Goal: Communication & Community: Participate in discussion

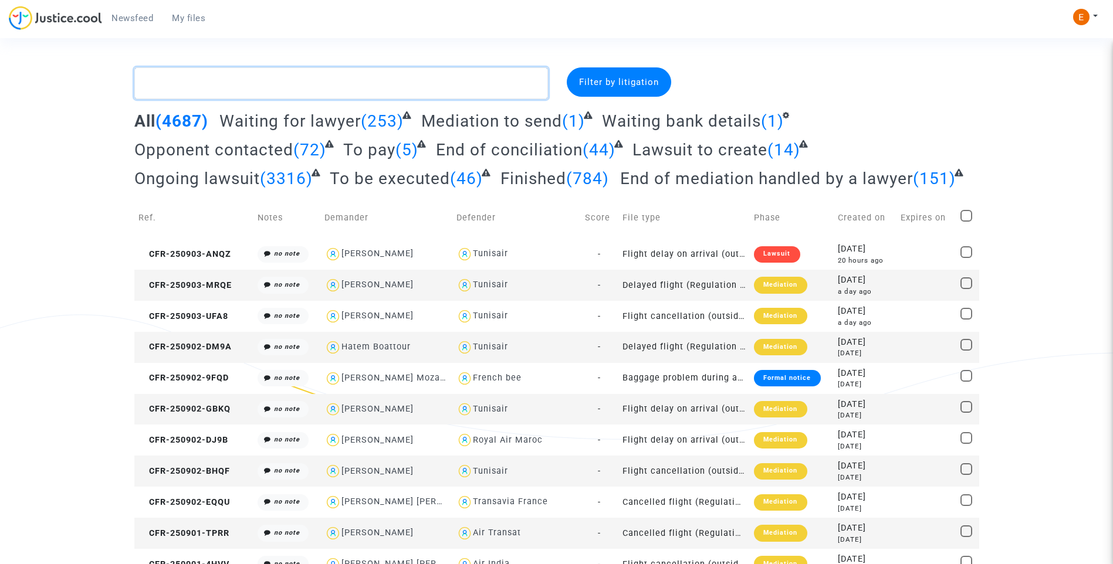
paste textarea "Pellegrini"
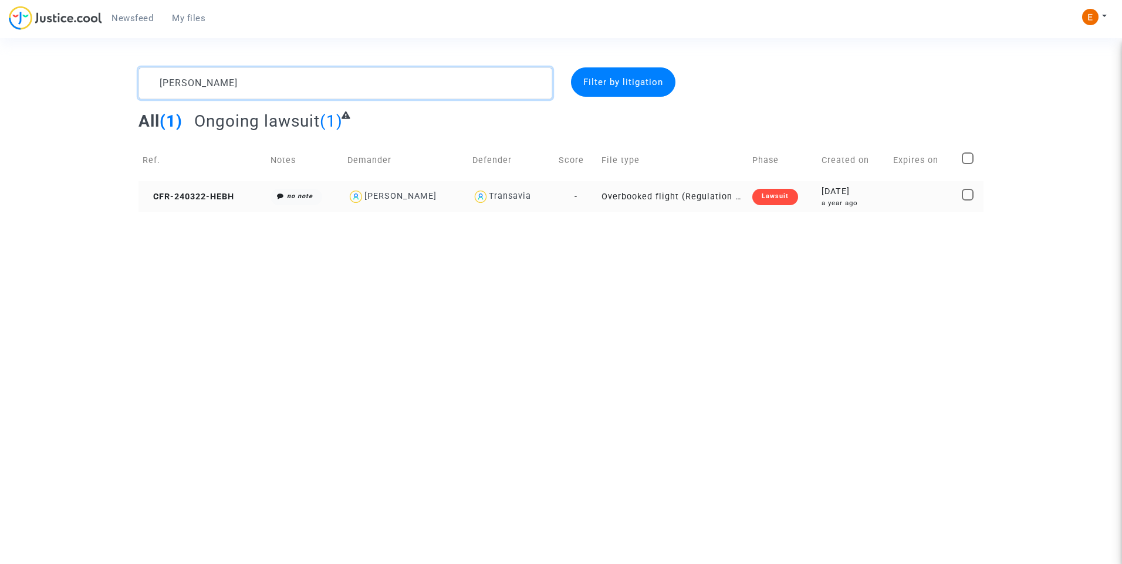
type textarea "Pellegrini"
click at [783, 200] on div "Lawsuit" at bounding box center [775, 197] width 46 height 16
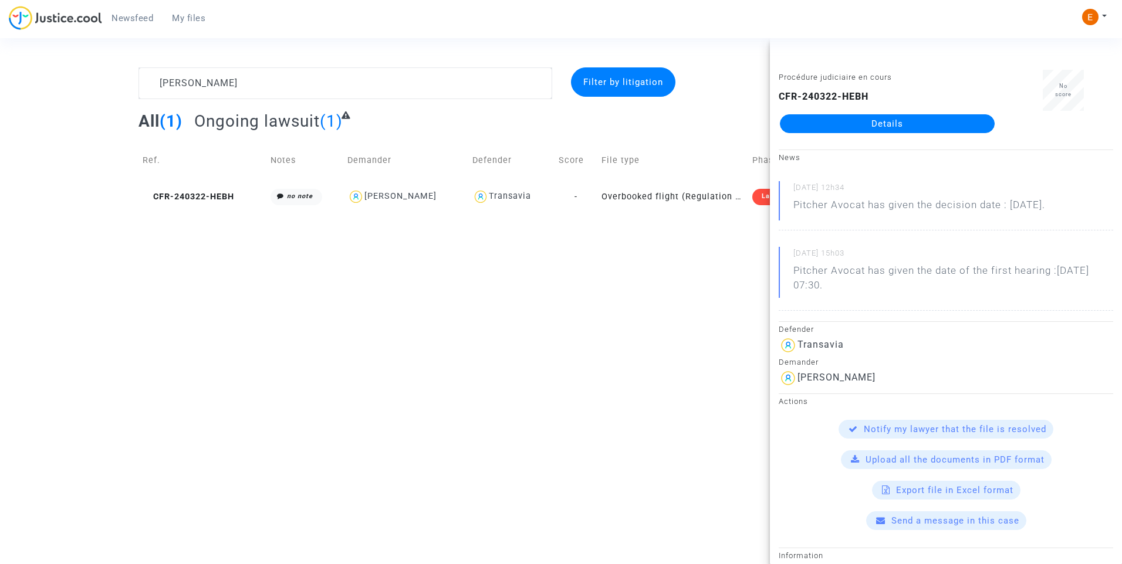
click at [912, 127] on link "Details" at bounding box center [887, 123] width 215 height 19
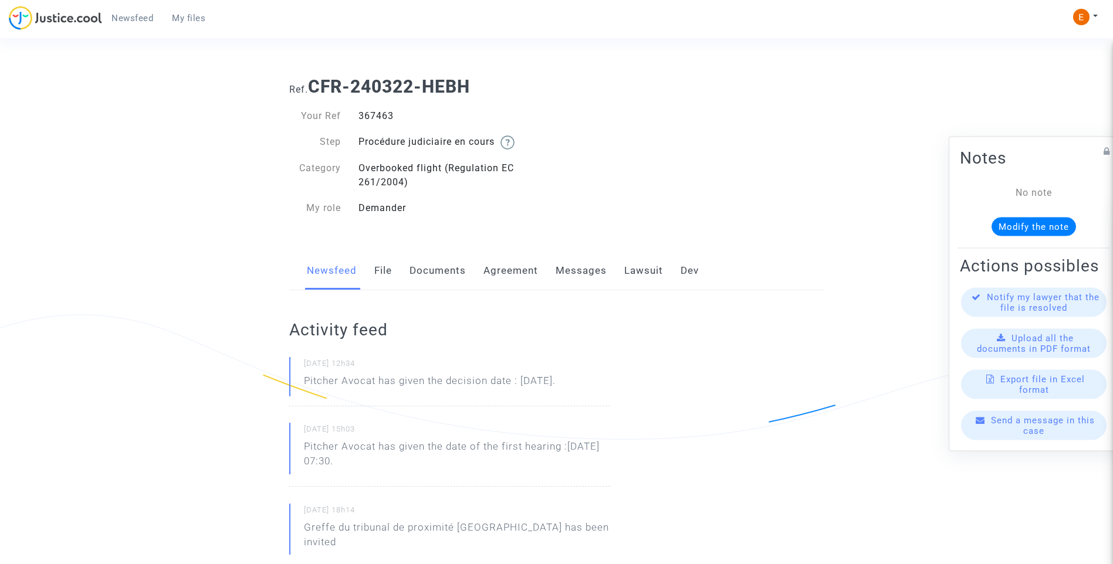
click at [650, 271] on link "Lawsuit" at bounding box center [643, 271] width 39 height 39
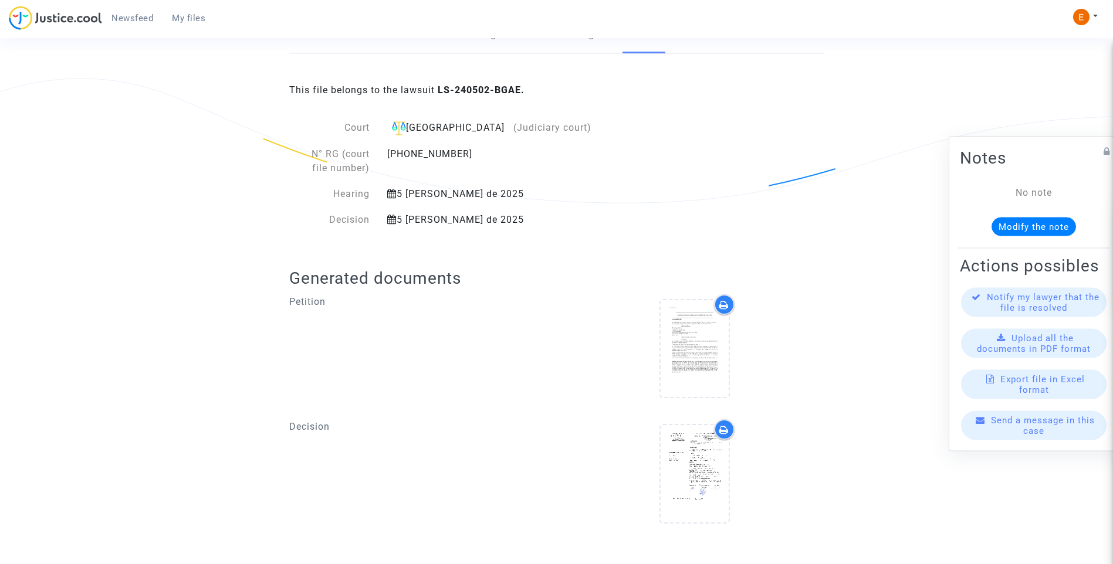
scroll to position [241, 0]
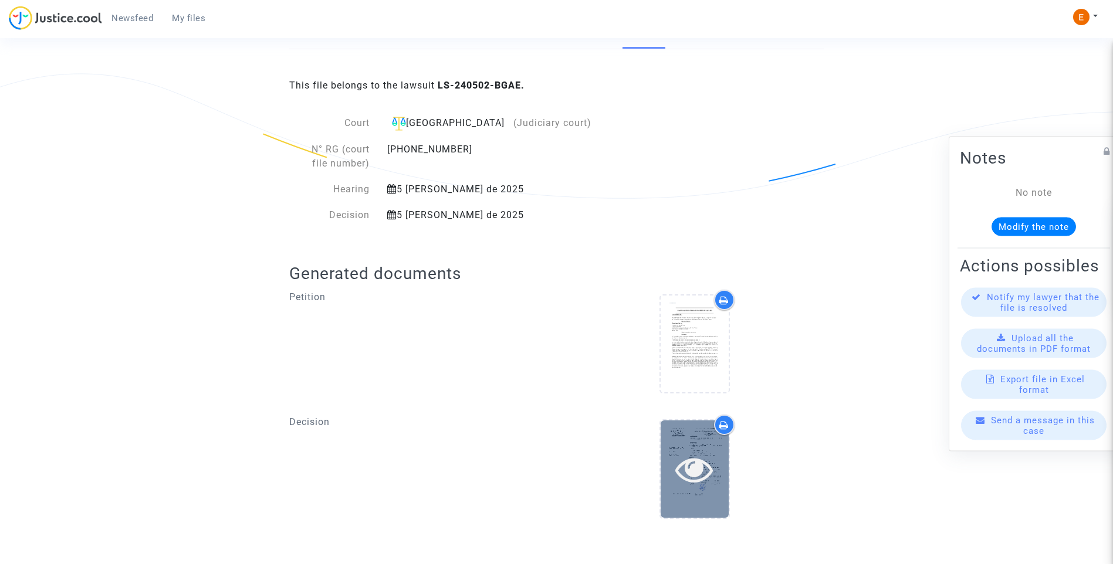
drag, startPoint x: 698, startPoint y: 471, endPoint x: 708, endPoint y: 471, distance: 9.4
click at [699, 471] on icon at bounding box center [694, 470] width 38 height 38
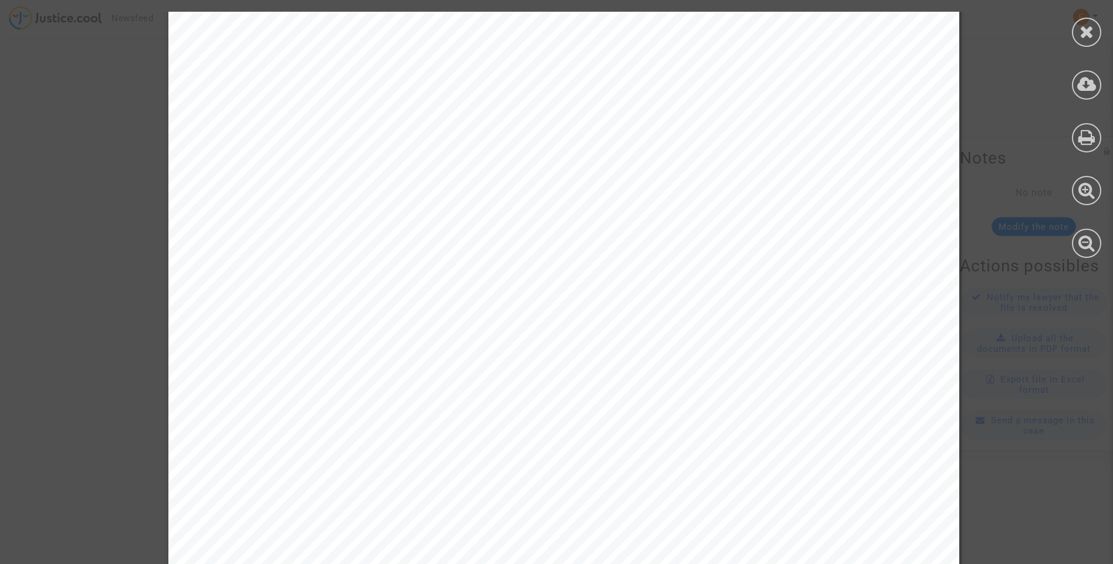
scroll to position [171, 0]
click at [1097, 28] on div at bounding box center [1086, 32] width 29 height 29
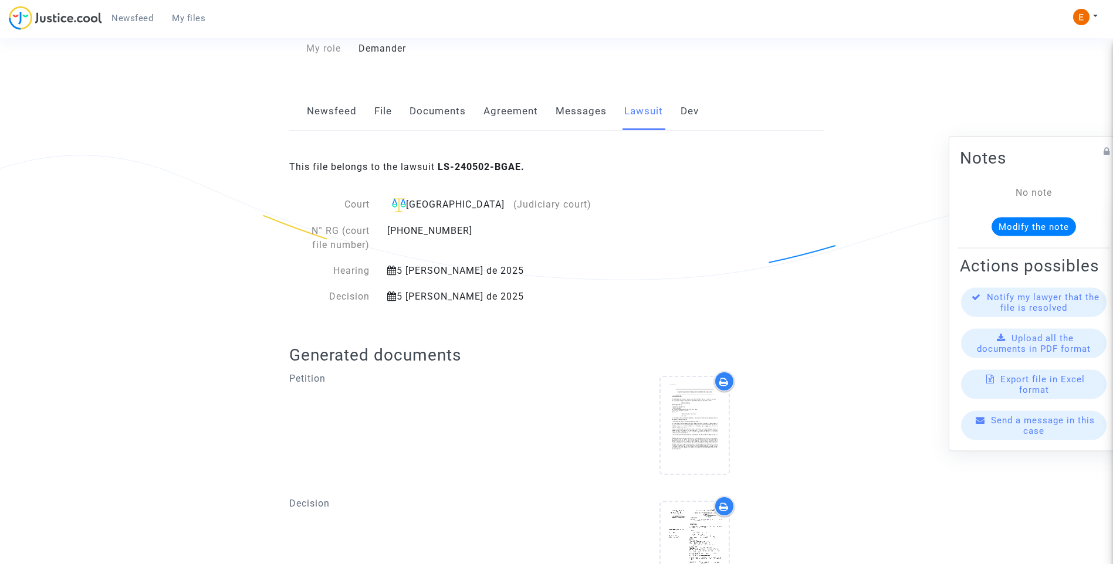
scroll to position [6, 0]
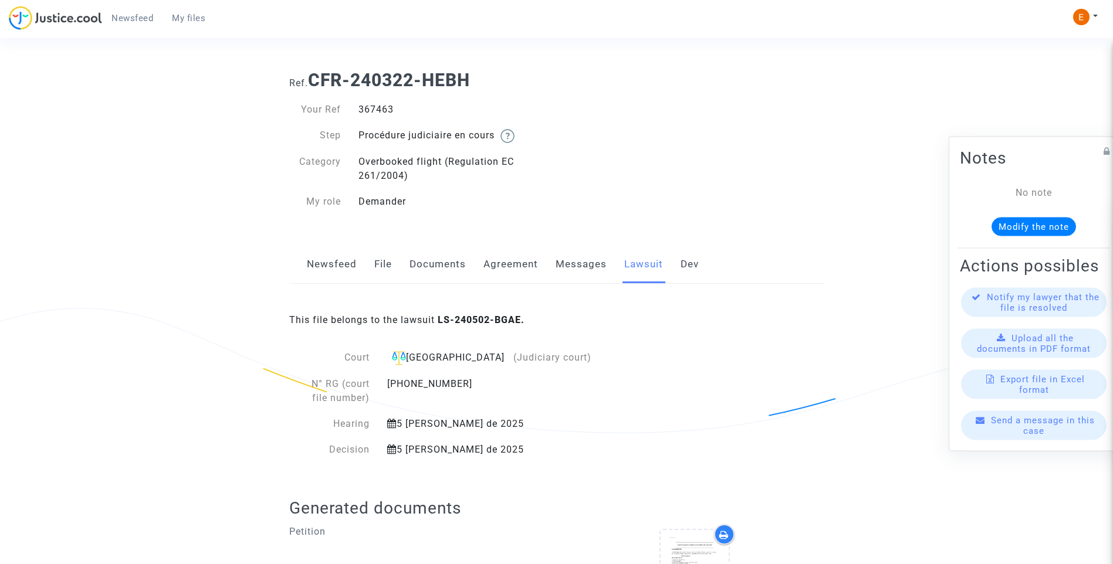
click at [579, 253] on link "Messages" at bounding box center [581, 264] width 51 height 39
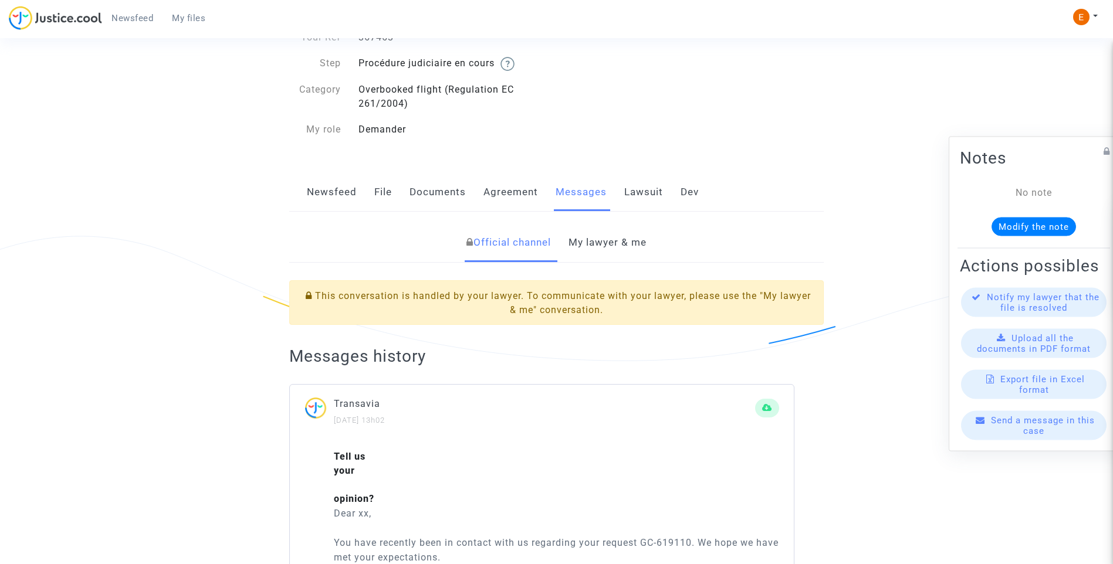
scroll to position [56, 0]
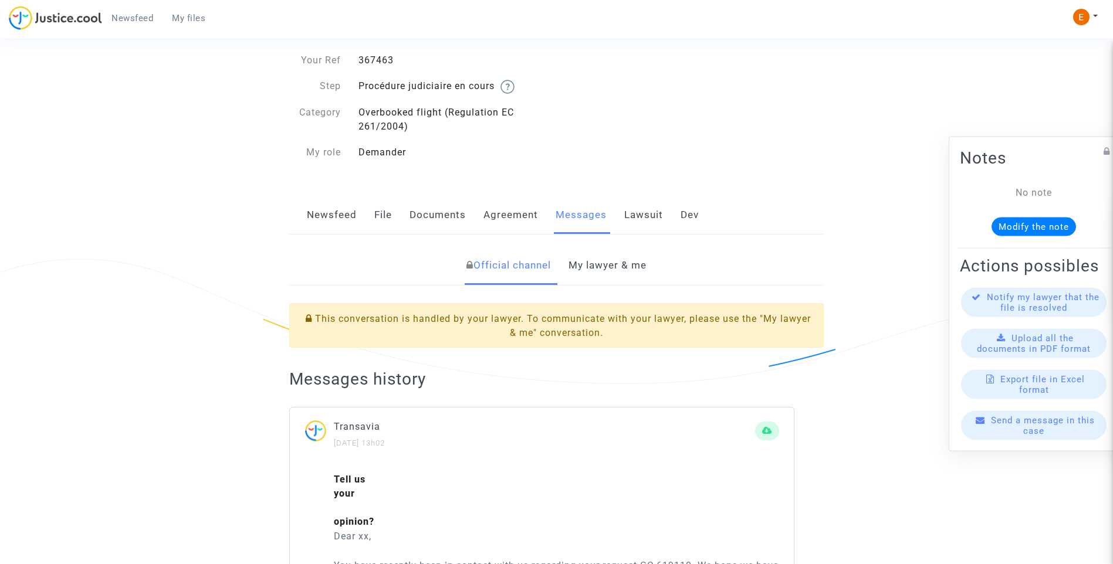
click at [624, 263] on link "My lawyer & me" at bounding box center [608, 265] width 78 height 39
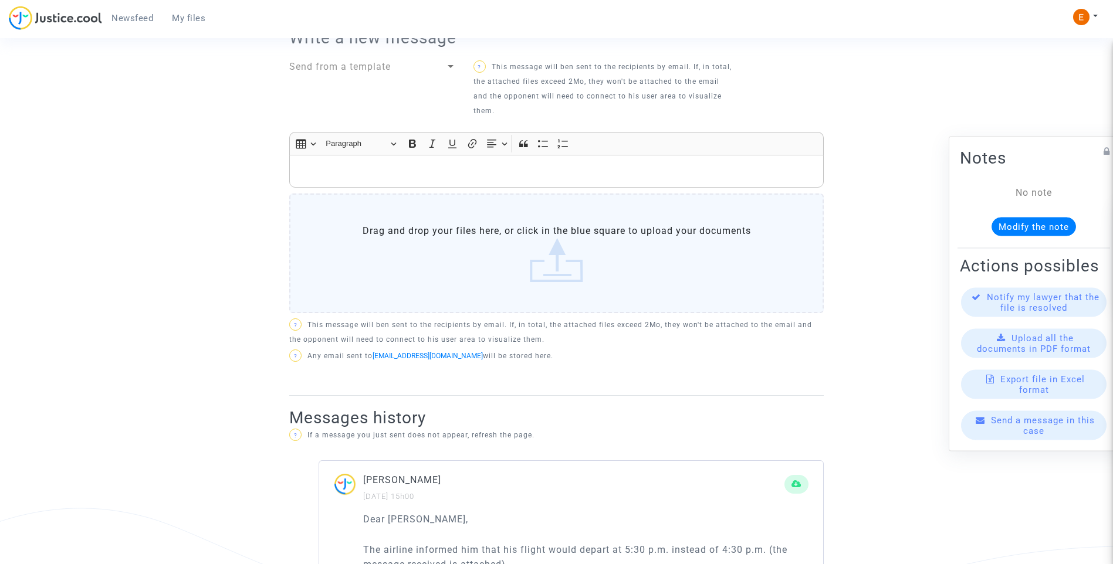
scroll to position [420, 0]
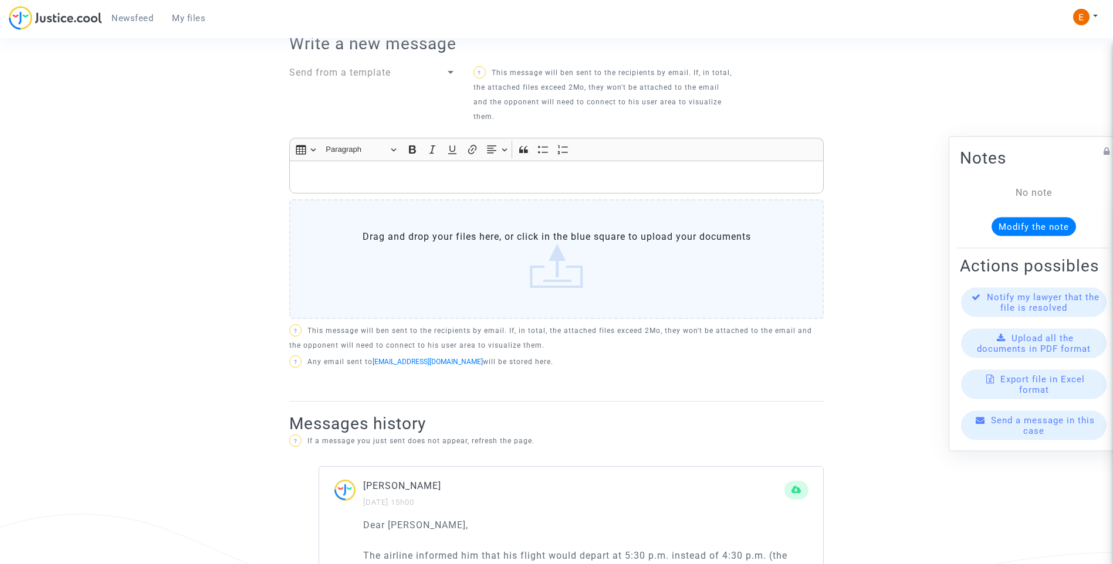
click at [486, 178] on p "Rich Text Editor, main" at bounding box center [557, 177] width 522 height 15
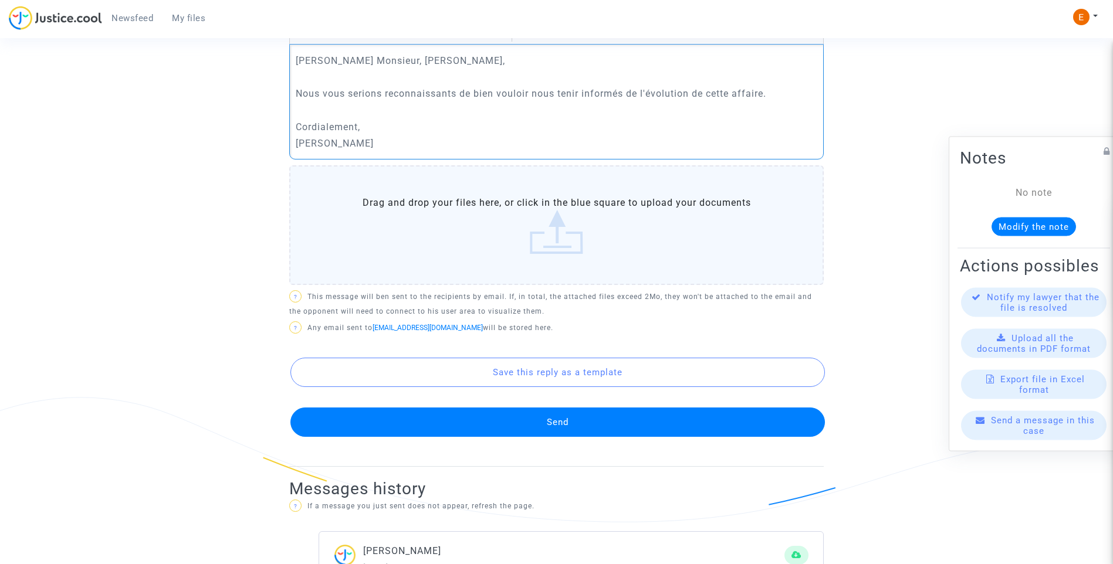
scroll to position [537, 0]
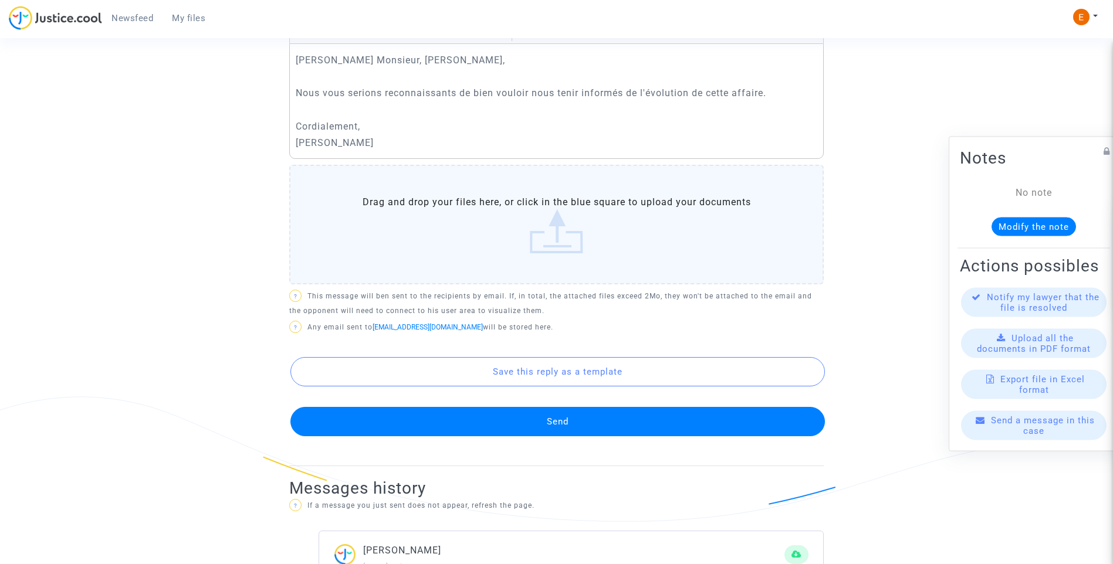
click at [593, 427] on button "Send" at bounding box center [557, 421] width 535 height 29
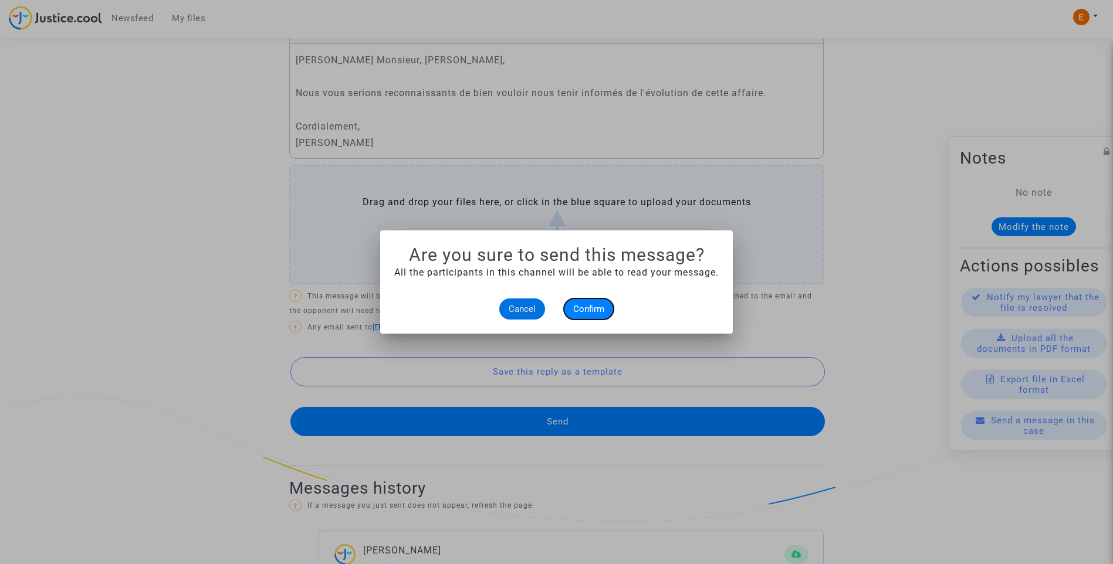
click at [596, 310] on span "Confirm" at bounding box center [588, 309] width 31 height 11
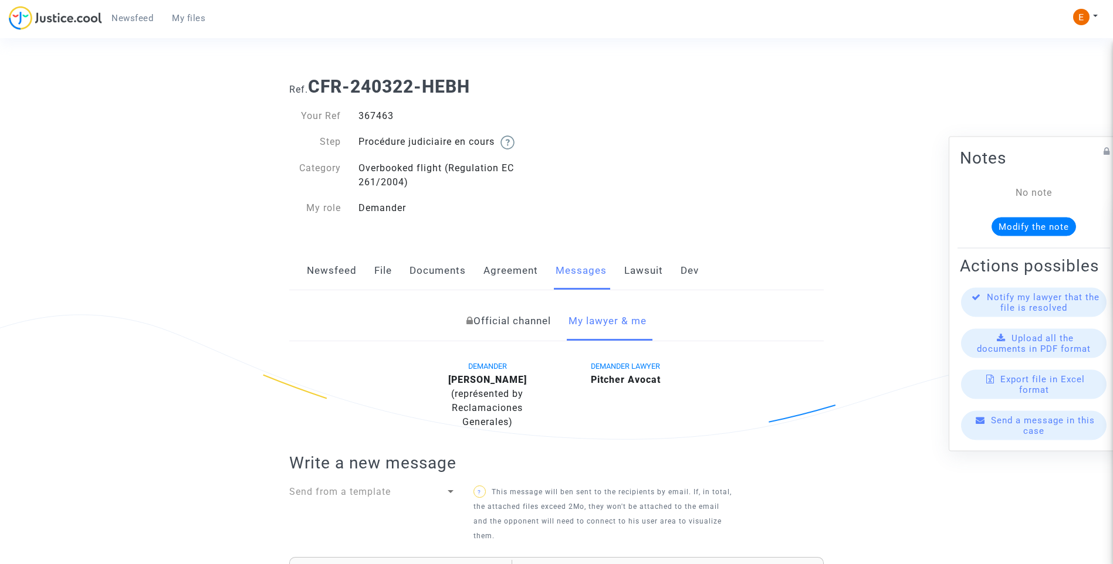
scroll to position [537, 0]
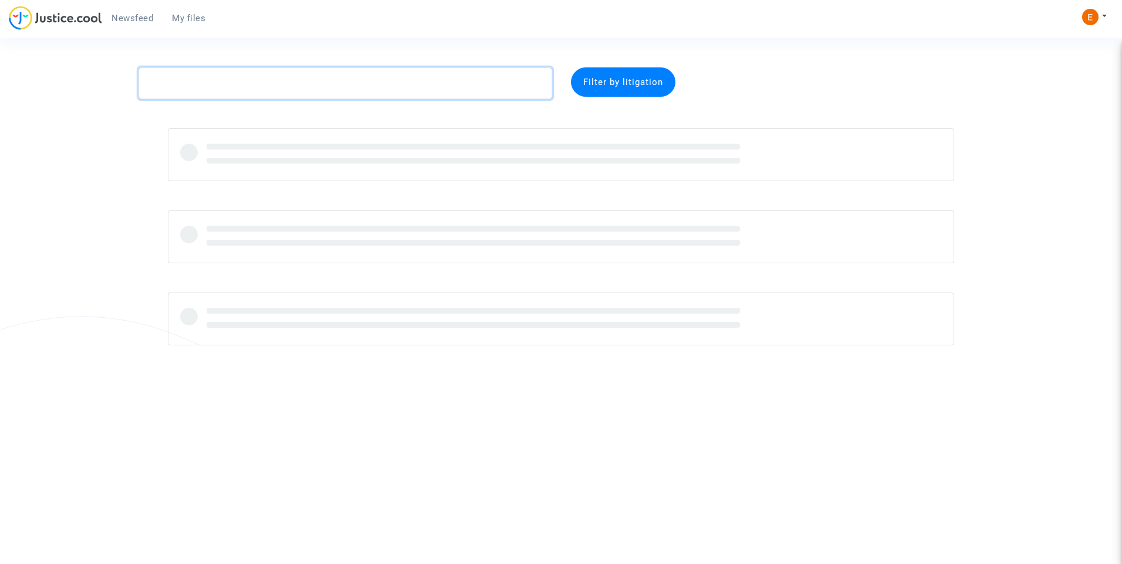
paste textarea "Kartal"
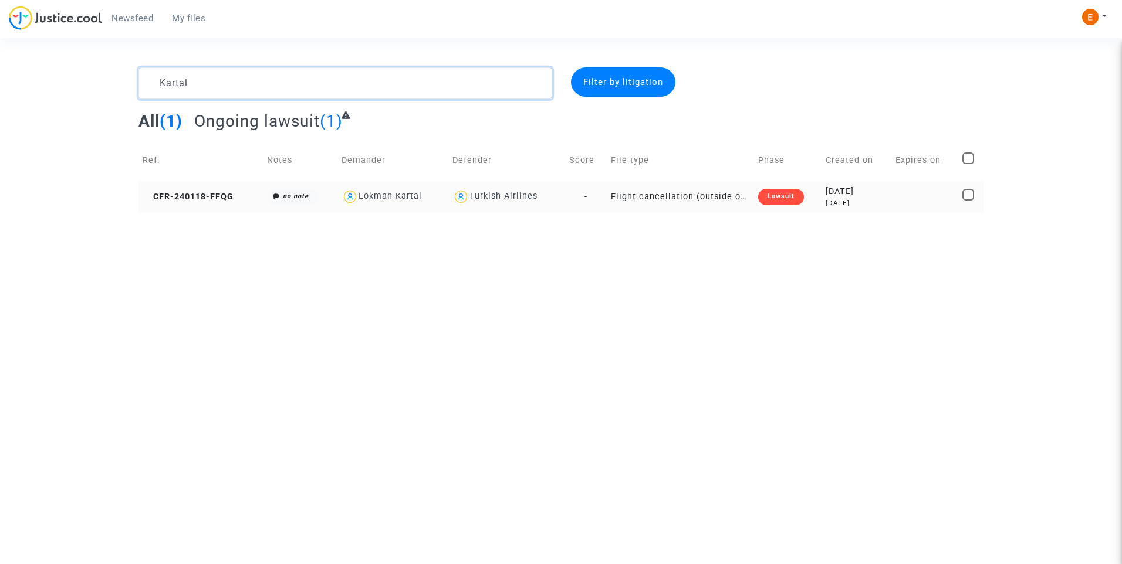
type textarea "Kartal"
click at [786, 198] on div "Lawsuit" at bounding box center [781, 197] width 46 height 16
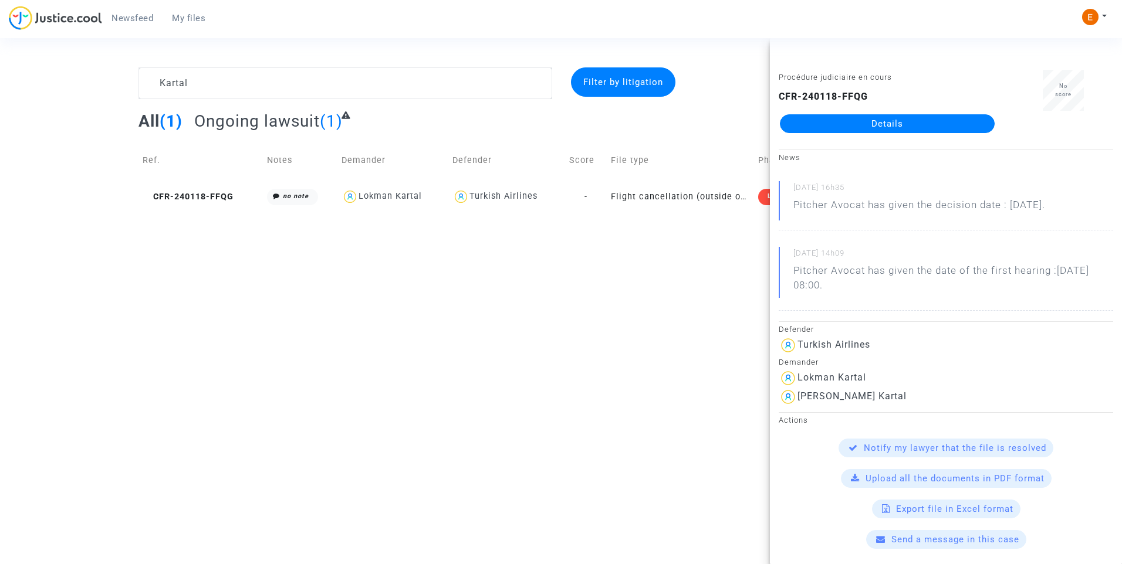
click at [874, 125] on link "Details" at bounding box center [887, 123] width 215 height 19
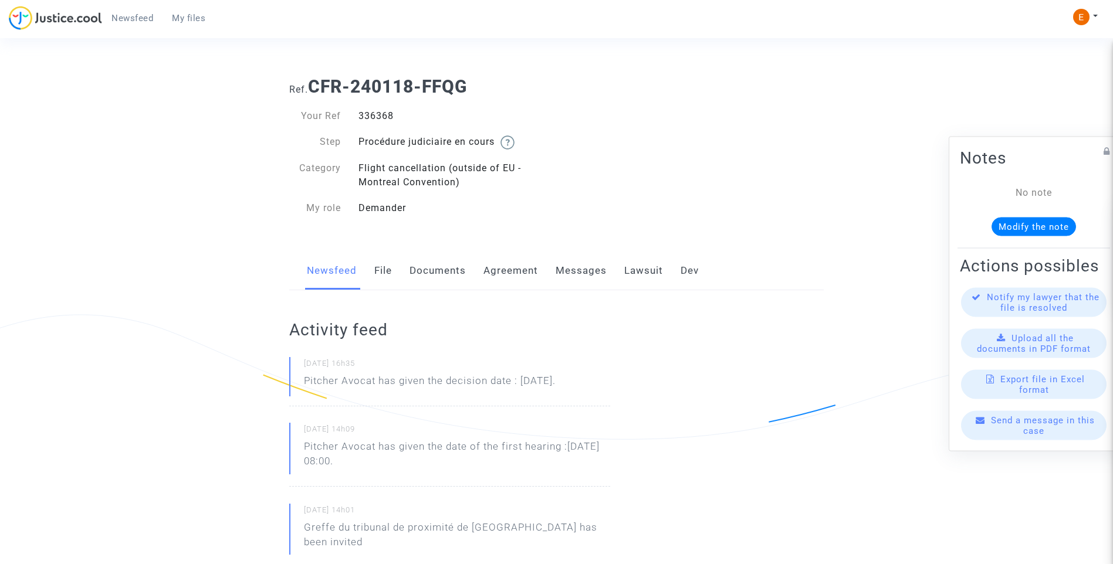
click at [644, 261] on link "Lawsuit" at bounding box center [643, 271] width 39 height 39
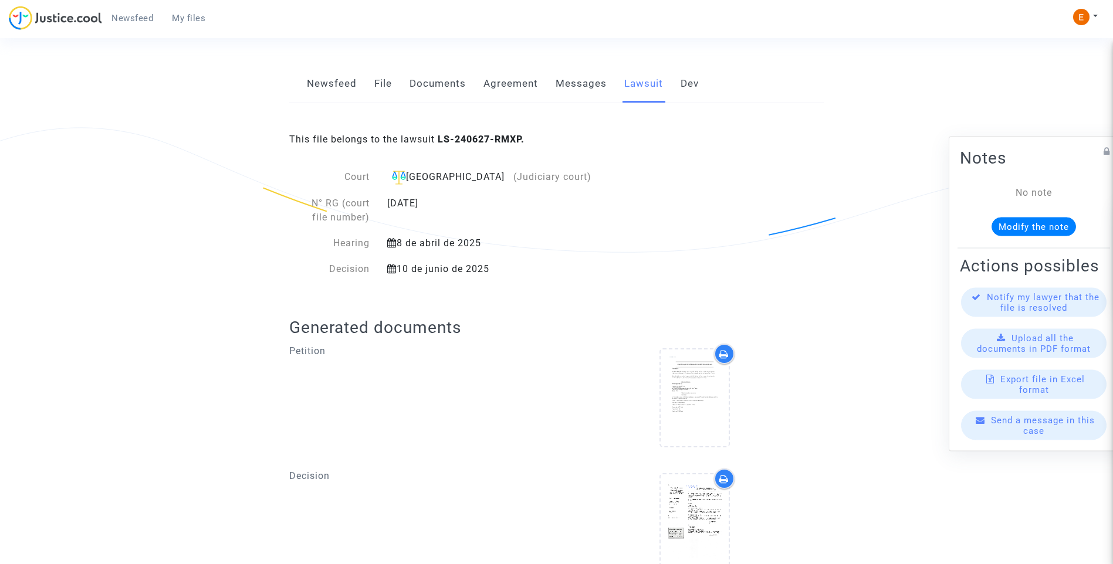
scroll to position [241, 0]
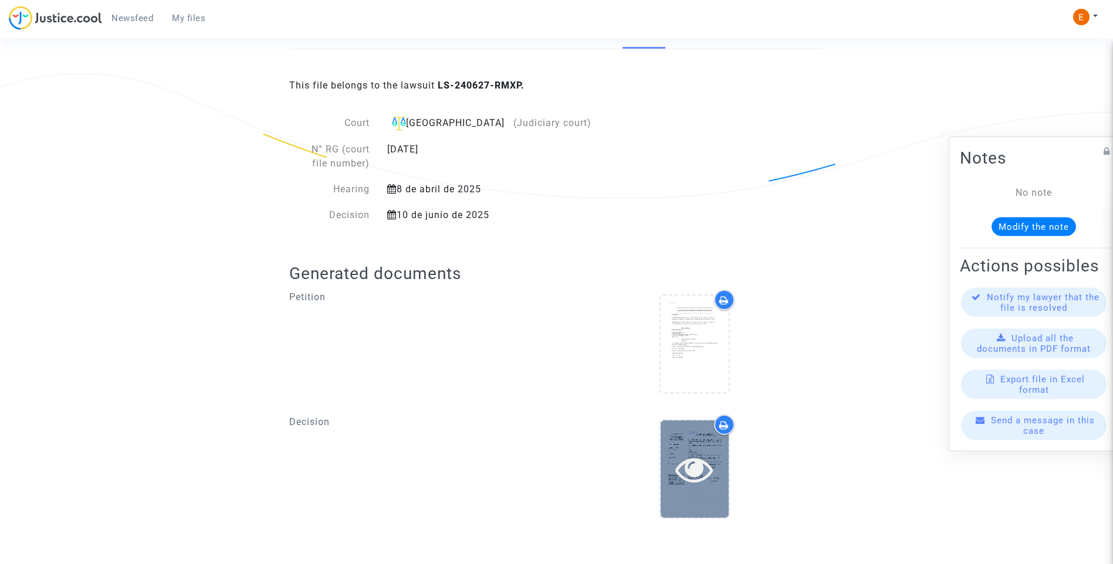
click at [687, 495] on div at bounding box center [695, 469] width 68 height 97
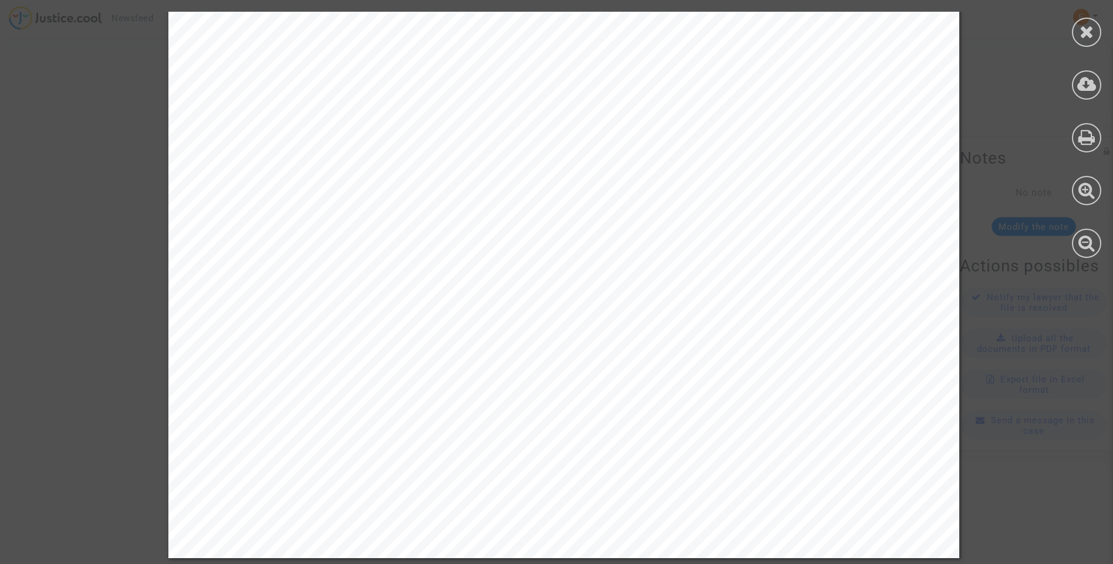
scroll to position [3958, 0]
click at [1096, 35] on div at bounding box center [1086, 32] width 29 height 29
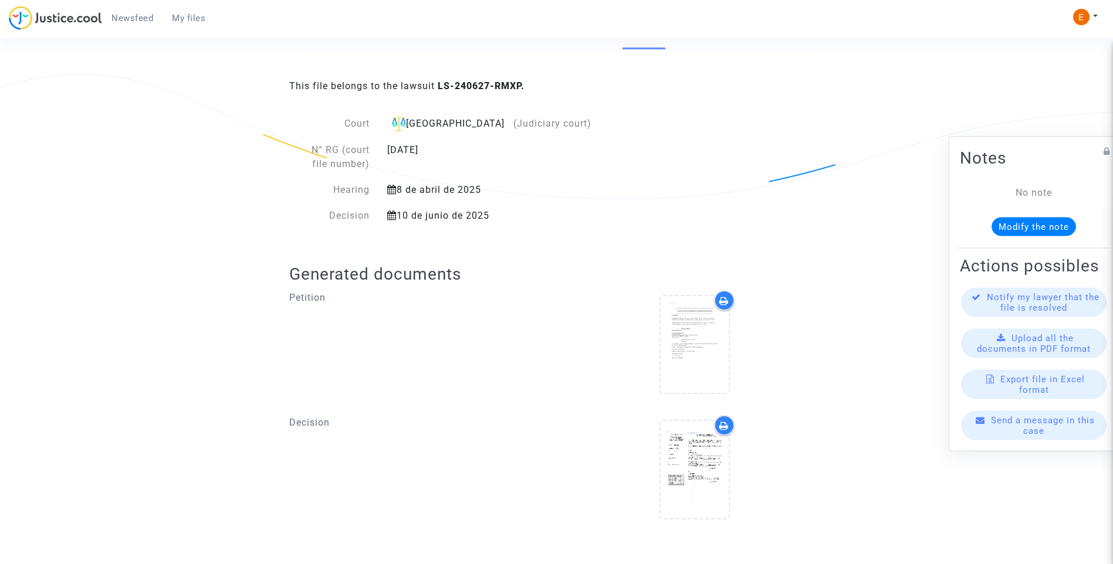
scroll to position [241, 0]
click at [736, 466] on div at bounding box center [695, 471] width 259 height 113
click at [708, 462] on icon at bounding box center [694, 470] width 38 height 38
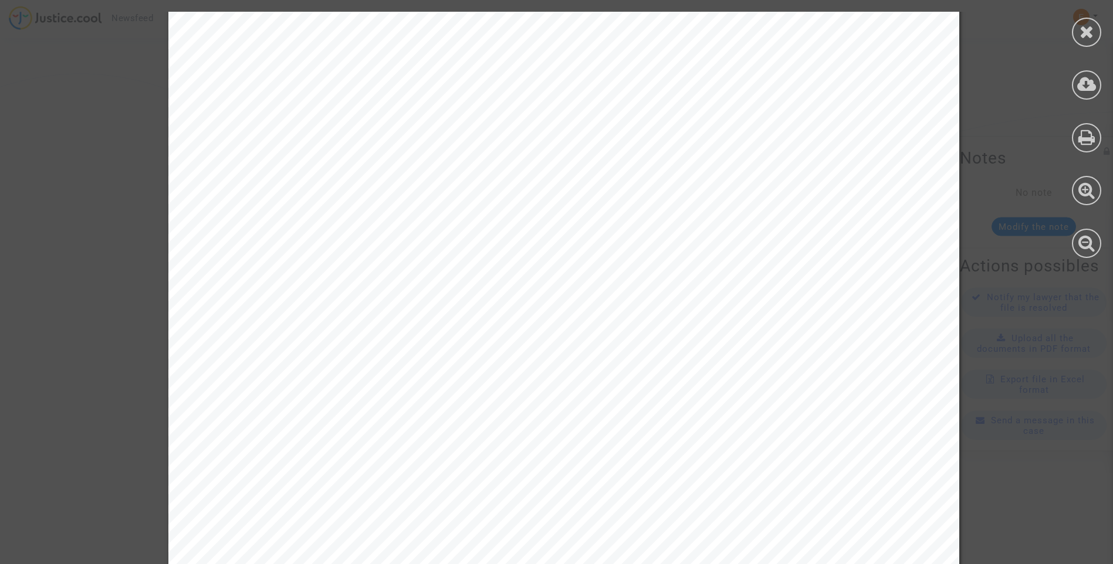
scroll to position [3814, 0]
click at [1077, 31] on div at bounding box center [1086, 32] width 29 height 29
